Goal: Task Accomplishment & Management: Use online tool/utility

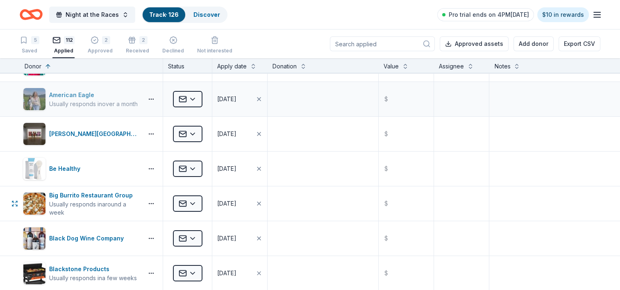
scroll to position [82, 0]
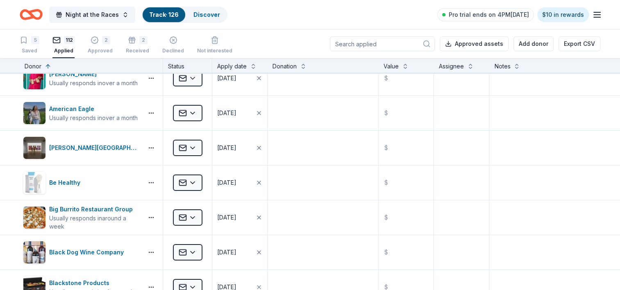
click at [66, 49] on div "Applied" at bounding box center [63, 50] width 22 height 7
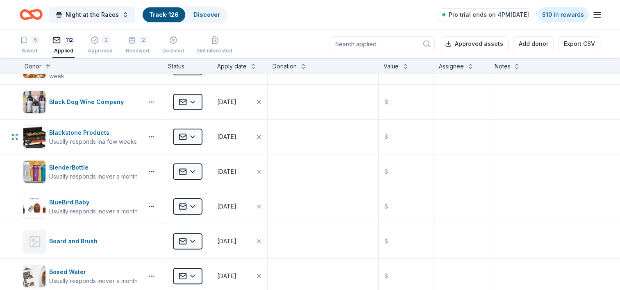
scroll to position [246, 0]
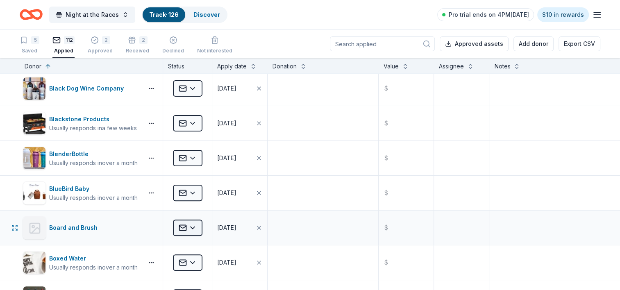
click at [196, 223] on html "Night at the Races Track · 126 Discover Pro trial ends on 4PM[DATE] $10 in rewa…" at bounding box center [310, 145] width 620 height 290
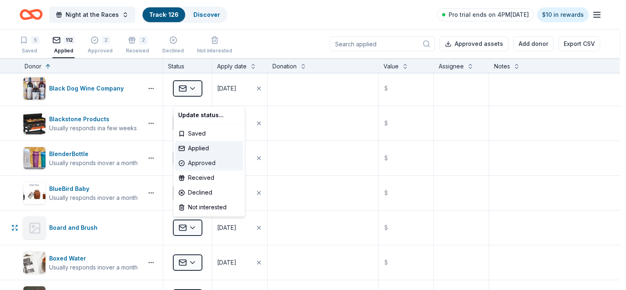
click at [197, 163] on div "Approved" at bounding box center [209, 163] width 68 height 15
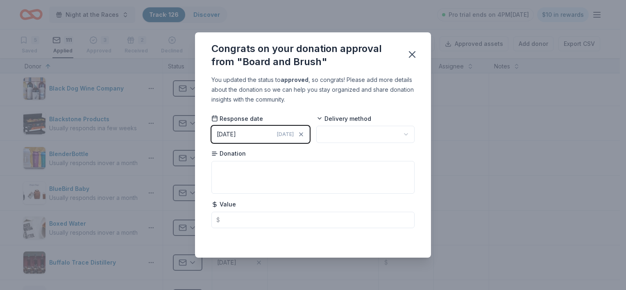
click at [331, 128] on html "Night at the Races Track · 126 Discover Pro trial ends on 4PM[DATE] $10 in rewa…" at bounding box center [313, 145] width 626 height 290
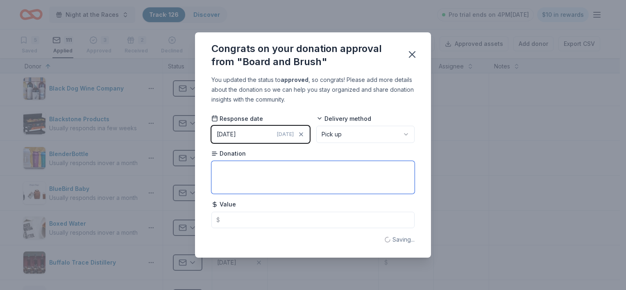
click at [284, 173] on textarea at bounding box center [312, 177] width 203 height 33
type textarea "1 free workshop $73 and a B&B @ home kit"
type input "75.00"
click at [338, 165] on textarea "1 free workshop $73 and a B&B @ home kit" at bounding box center [312, 177] width 203 height 33
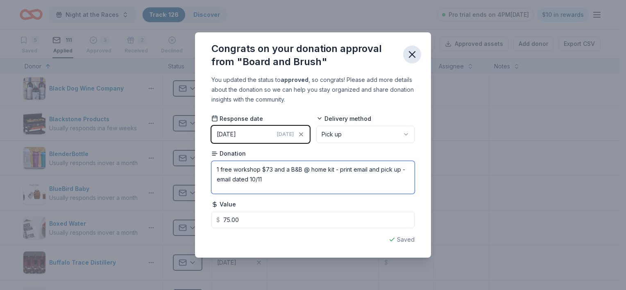
type textarea "1 free workshop $73 and a B&B @ home kit - print email and pick up - email date…"
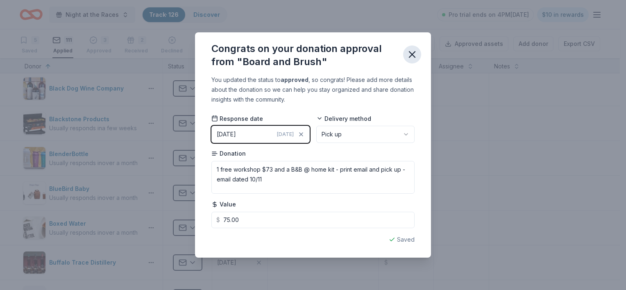
click at [414, 54] on icon "button" at bounding box center [411, 54] width 11 height 11
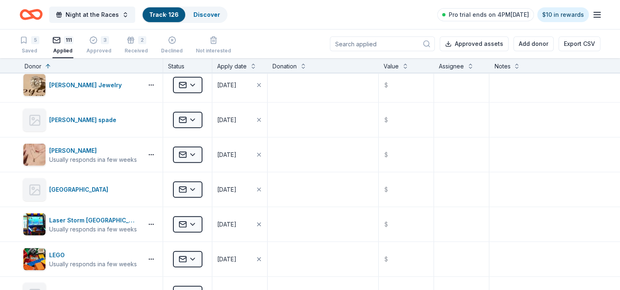
scroll to position [1843, 0]
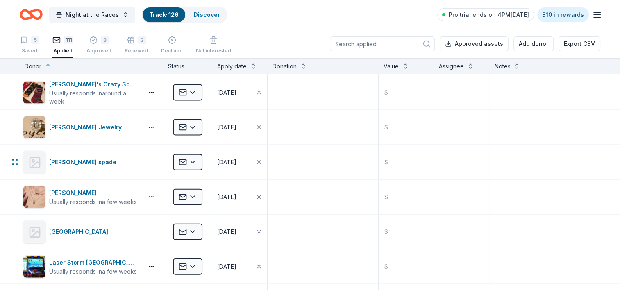
click at [196, 158] on html "Night at the Races Track · 126 Discover Pro trial ends on 4PM[DATE] $10 in rewa…" at bounding box center [310, 145] width 620 height 290
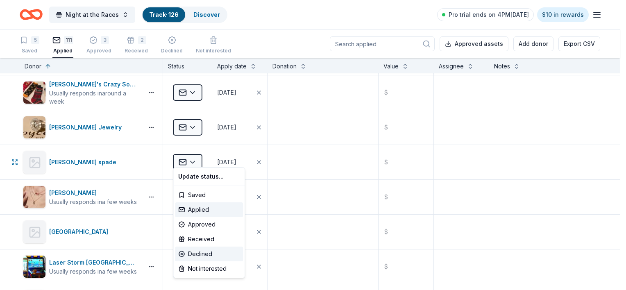
click at [209, 251] on div "Declined" at bounding box center [209, 253] width 68 height 15
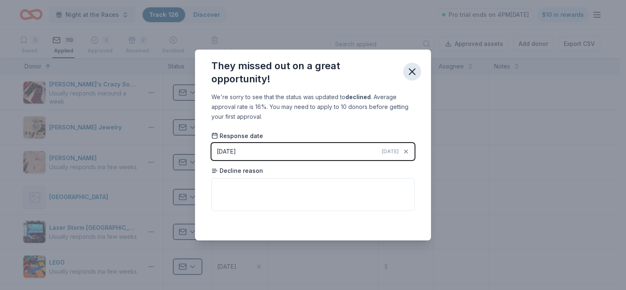
click at [415, 74] on icon "button" at bounding box center [411, 71] width 11 height 11
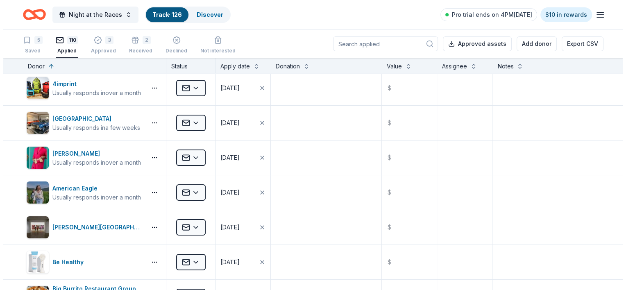
scroll to position [0, 0]
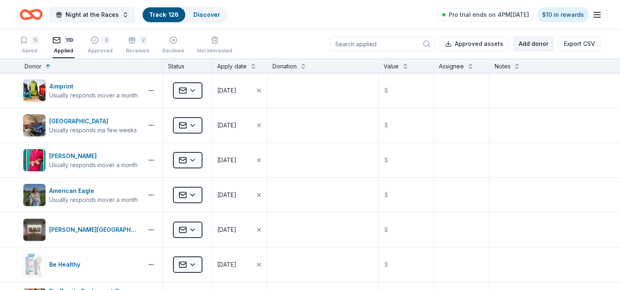
drag, startPoint x: 526, startPoint y: 40, endPoint x: 523, endPoint y: 45, distance: 6.2
click at [523, 45] on button "Add donor" at bounding box center [533, 43] width 40 height 15
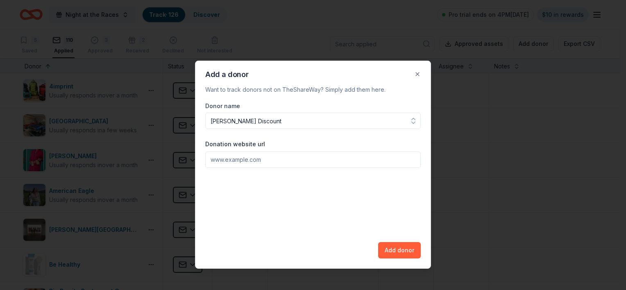
type input "[PERSON_NAME] Discount"
click at [274, 159] on input "Donation website url" at bounding box center [312, 160] width 215 height 16
click at [226, 163] on input "Donation website url" at bounding box center [312, 160] width 215 height 16
paste input "[URL][DOMAIN_NAME]"
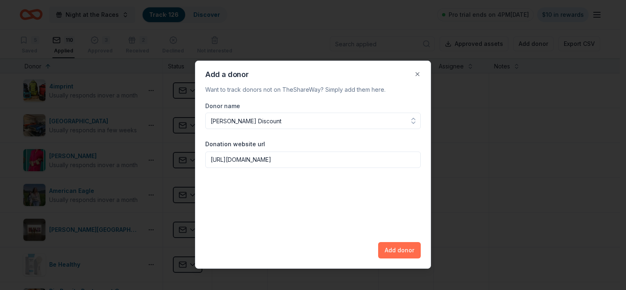
type input "[URL][DOMAIN_NAME]"
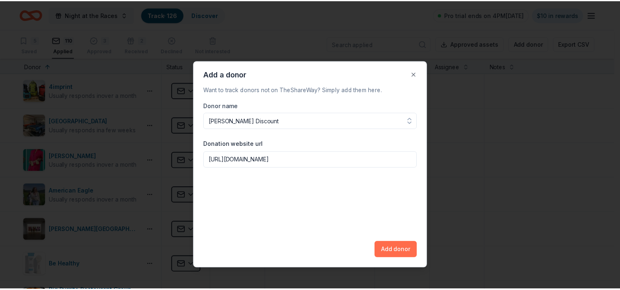
scroll to position [0, 0]
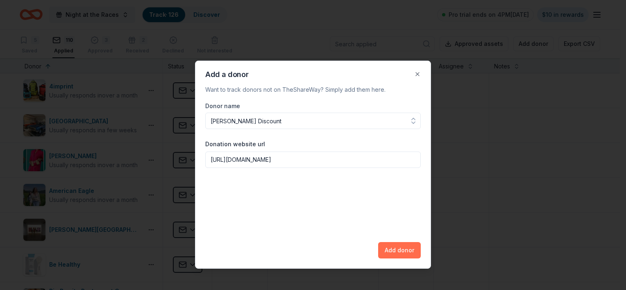
click at [395, 253] on button "Add donor" at bounding box center [399, 250] width 43 height 16
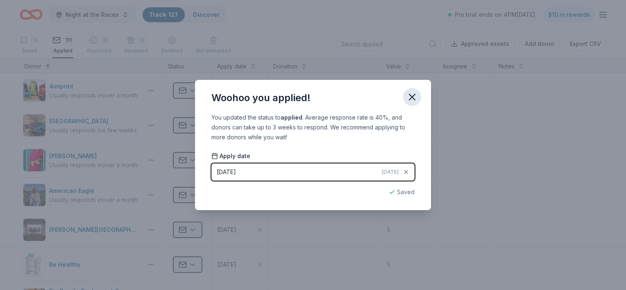
click at [415, 98] on icon "button" at bounding box center [411, 96] width 11 height 11
